Goal: Navigation & Orientation: Find specific page/section

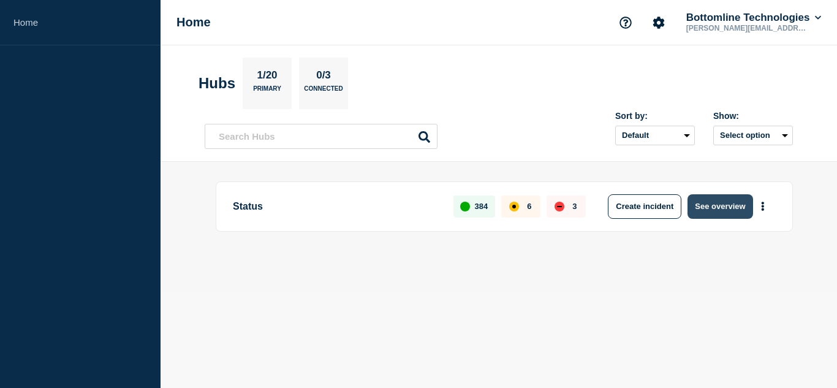
click at [727, 205] on button "See overview" at bounding box center [719, 206] width 65 height 25
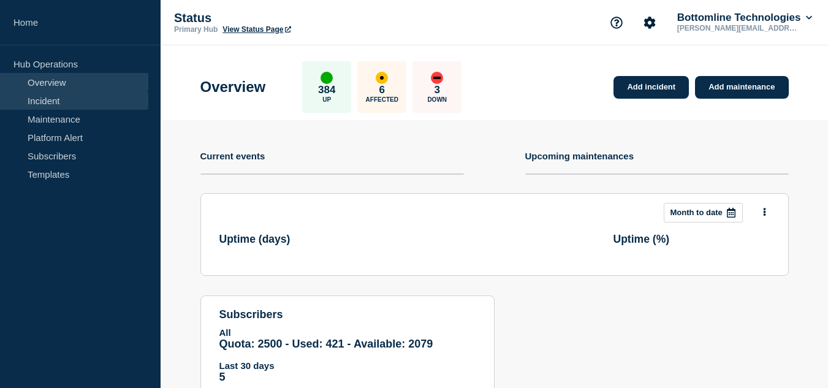
click at [59, 105] on link "Incident" at bounding box center [74, 100] width 148 height 18
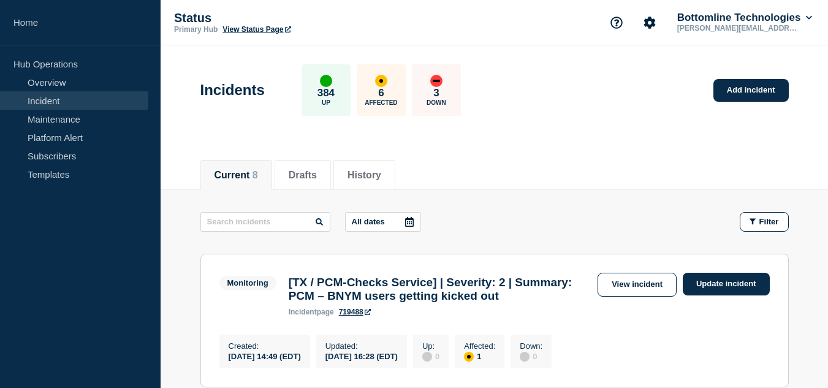
scroll to position [123, 0]
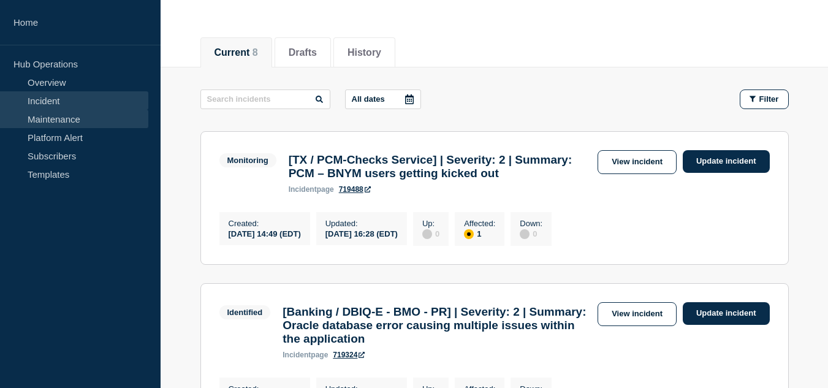
click at [52, 113] on link "Maintenance" at bounding box center [74, 119] width 148 height 18
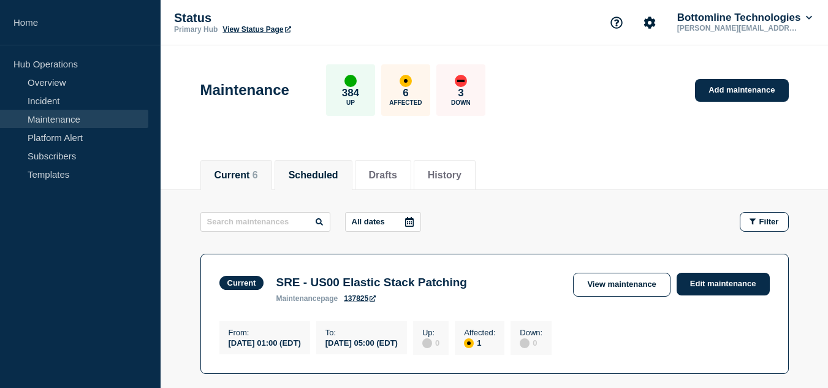
click at [325, 172] on button "Scheduled" at bounding box center [314, 175] width 50 height 11
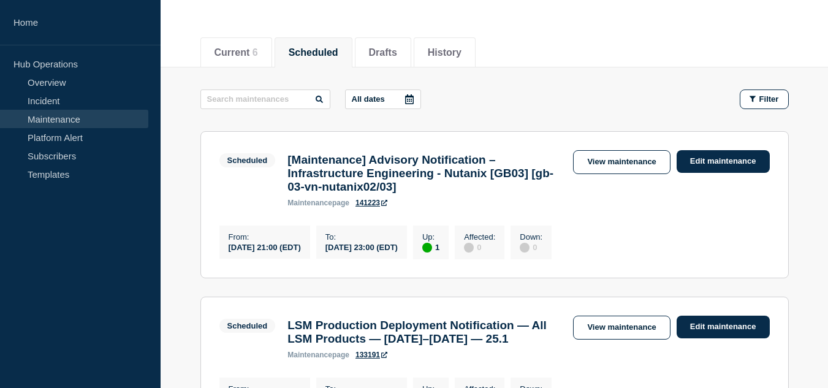
scroll to position [184, 0]
